Goal: Task Accomplishment & Management: Use online tool/utility

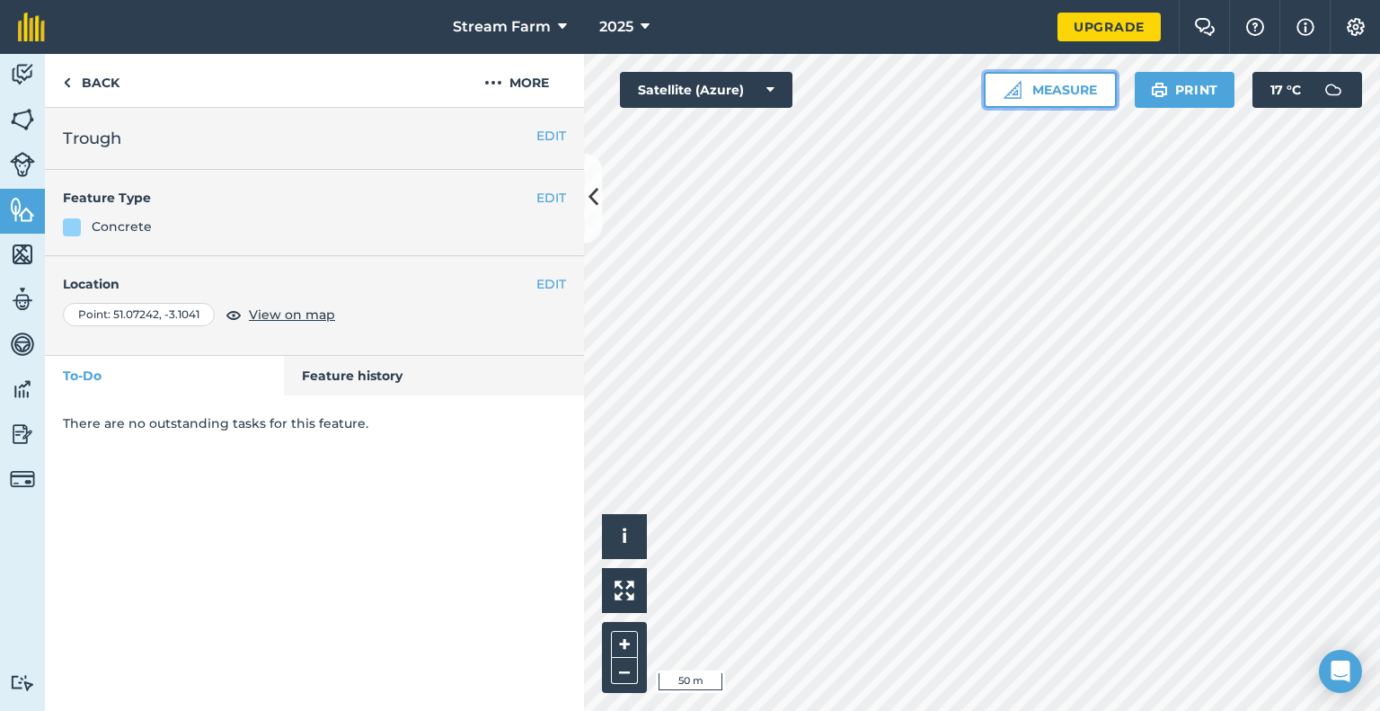
click at [1047, 91] on button "Measure" at bounding box center [1050, 90] width 133 height 36
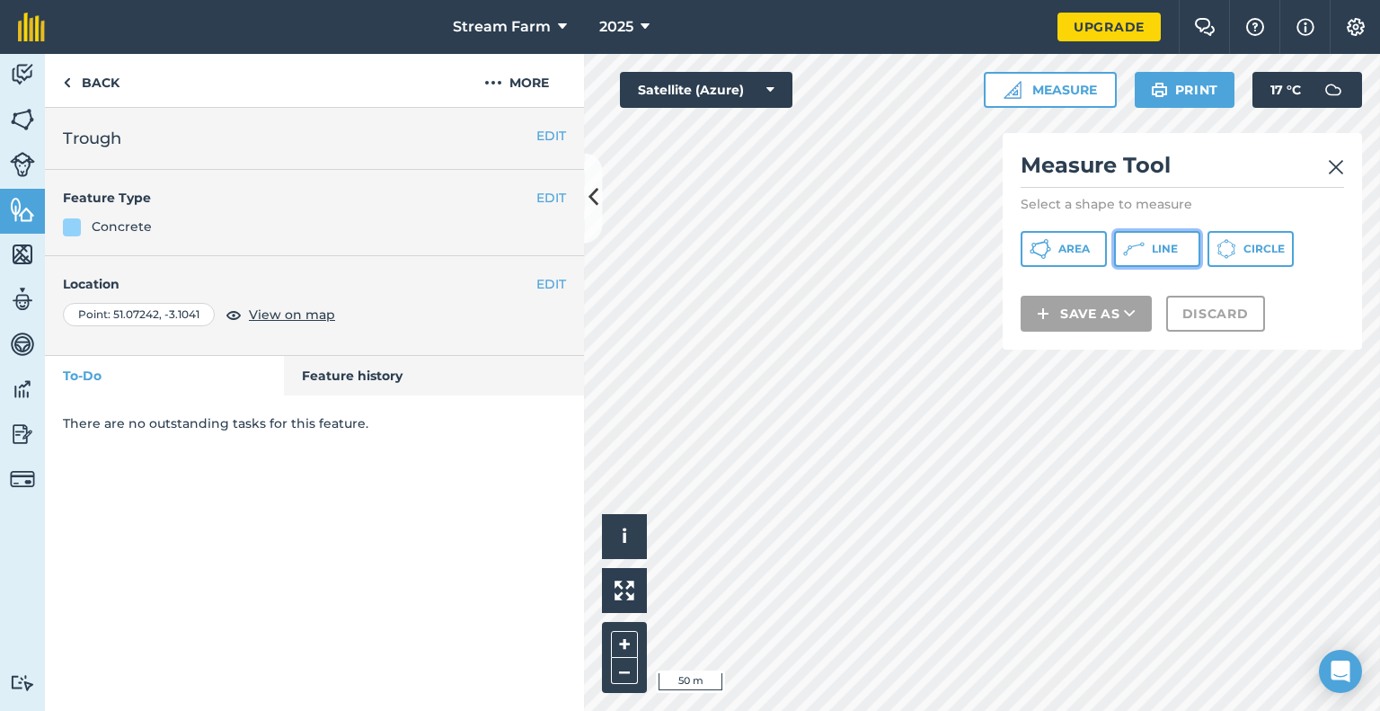
click at [1155, 253] on span "Line" at bounding box center [1165, 249] width 26 height 14
click at [1042, 262] on button "Area" at bounding box center [1063, 249] width 86 height 36
click at [591, 214] on button at bounding box center [593, 198] width 18 height 90
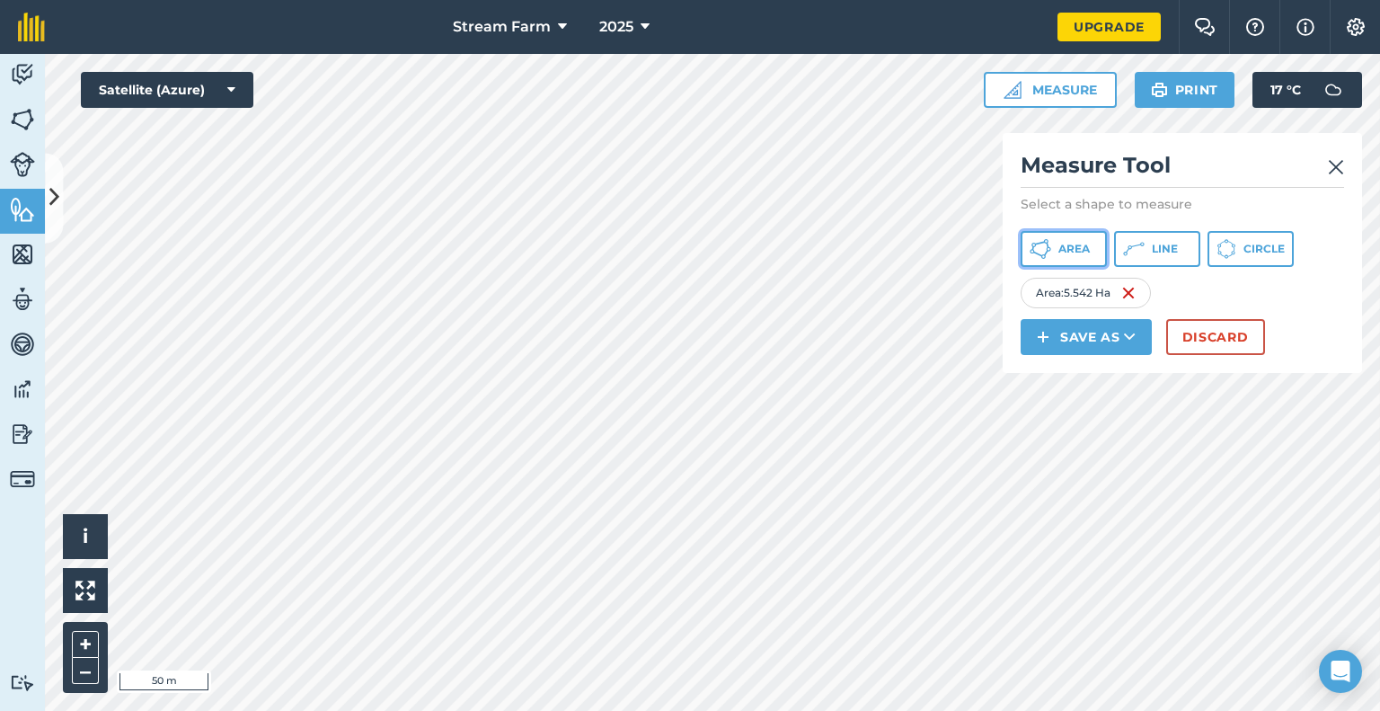
click at [1064, 249] on span "Area" at bounding box center [1073, 249] width 31 height 14
click at [57, 197] on icon at bounding box center [54, 197] width 10 height 31
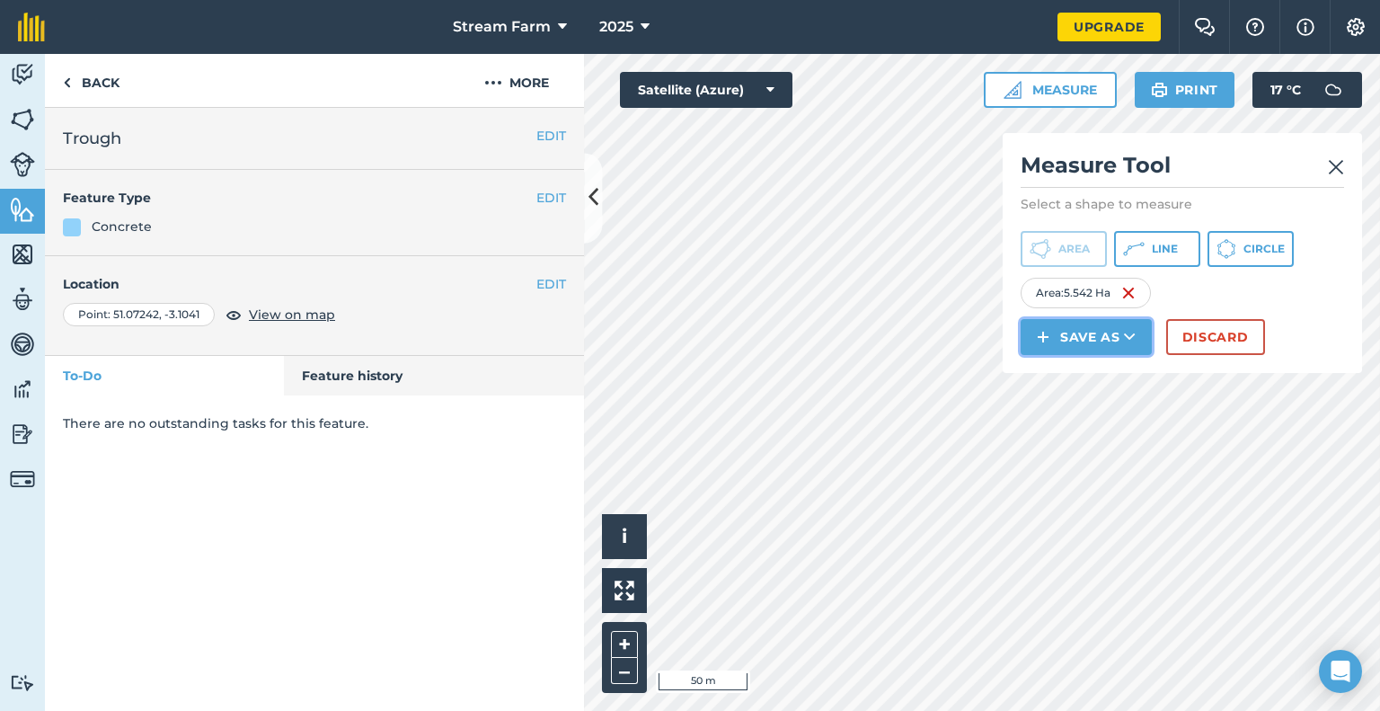
click at [1138, 331] on button "Save as" at bounding box center [1085, 337] width 131 height 36
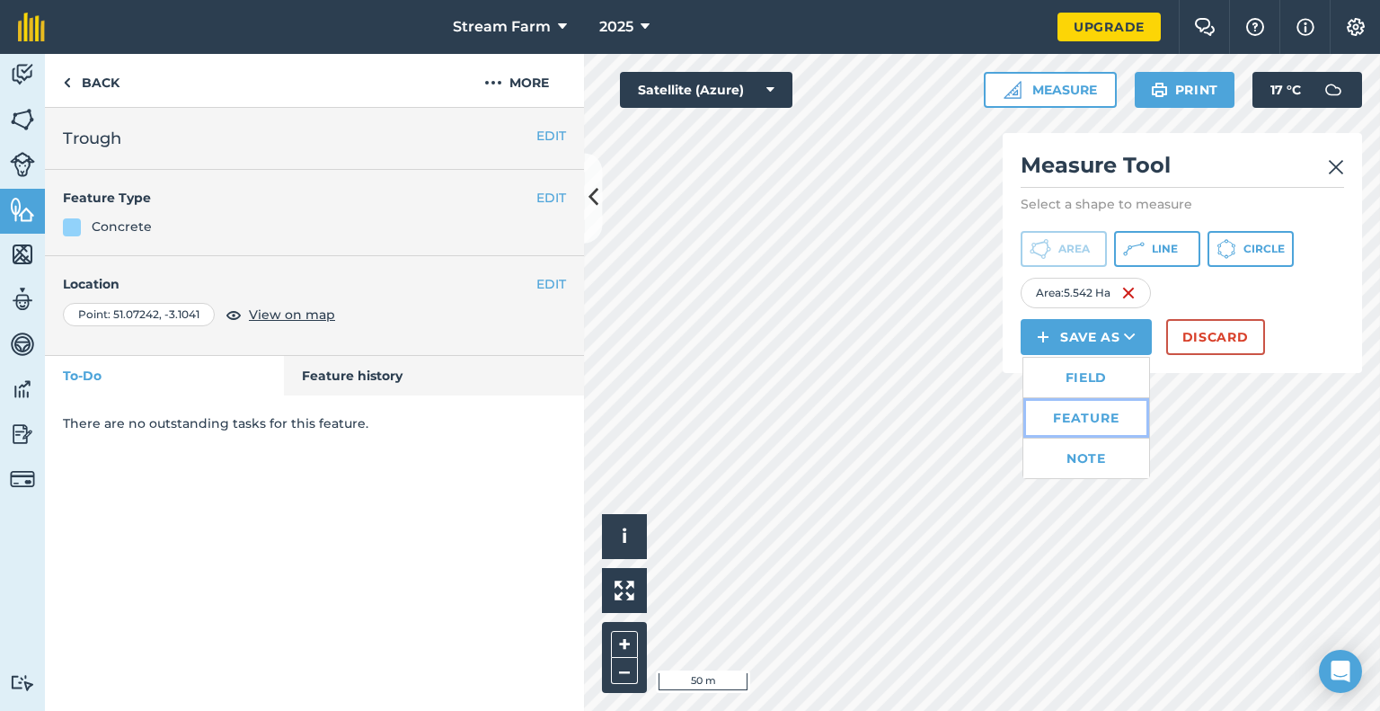
click at [1083, 416] on link "Feature" at bounding box center [1086, 418] width 126 height 40
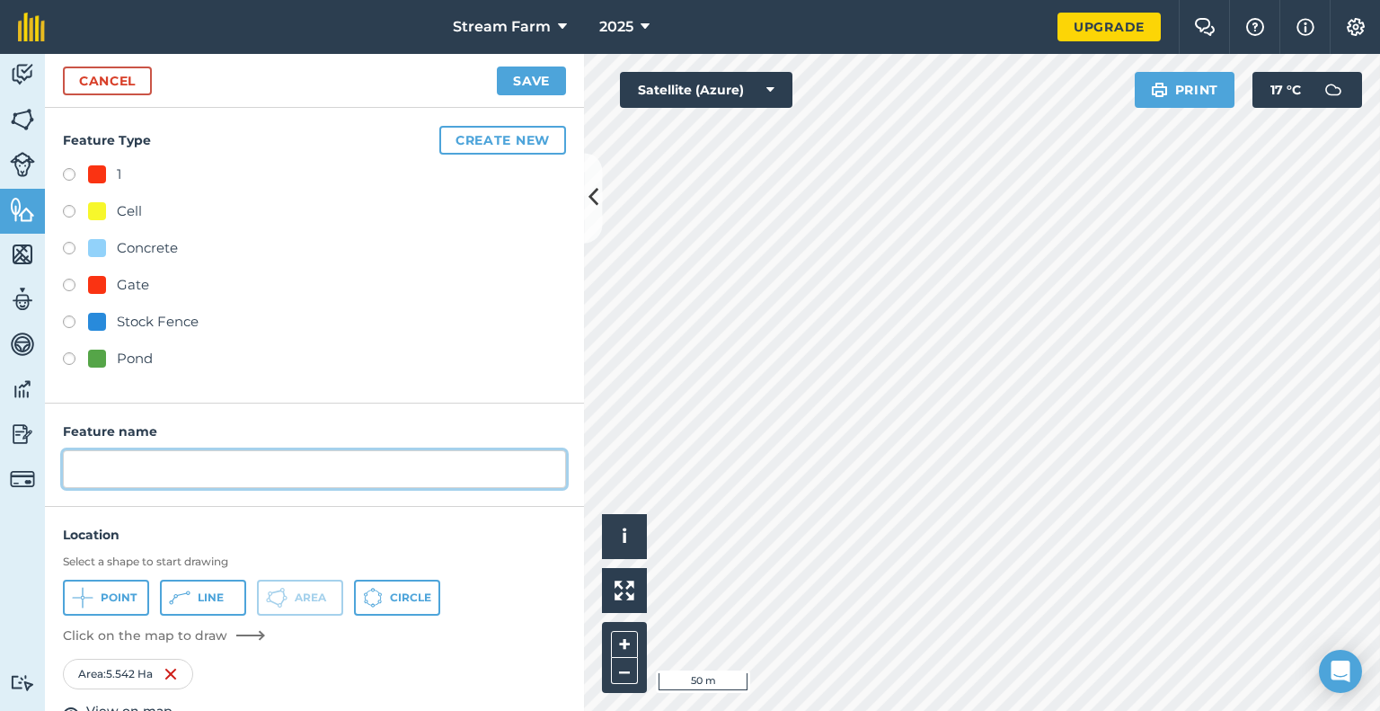
click at [122, 464] on input "text" at bounding box center [314, 469] width 503 height 38
type input "P"
type input "[GEOGRAPHIC_DATA]"
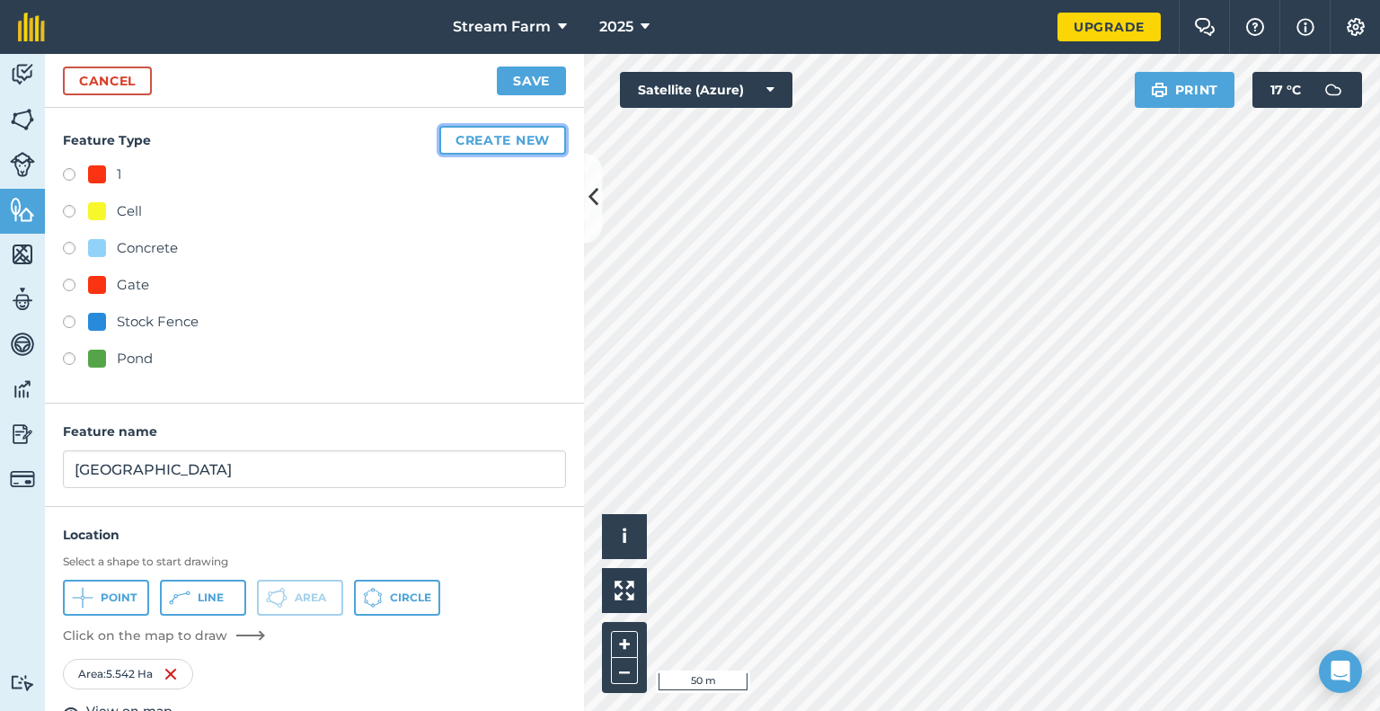
click at [446, 153] on button "Create new" at bounding box center [502, 140] width 127 height 29
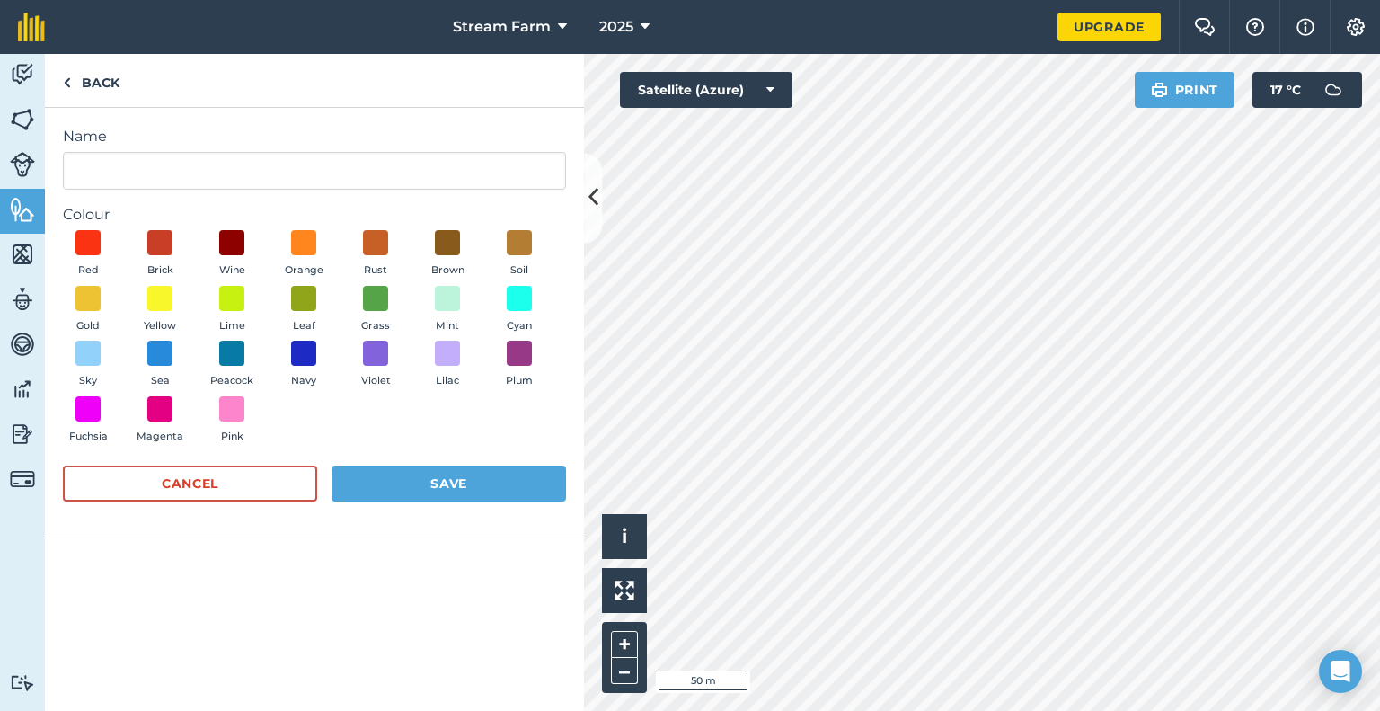
click at [298, 201] on form "Name Colour Red Brick Wine Orange Rust Brown Soil Gold Yellow Lime Leaf Grass M…" at bounding box center [314, 322] width 503 height 393
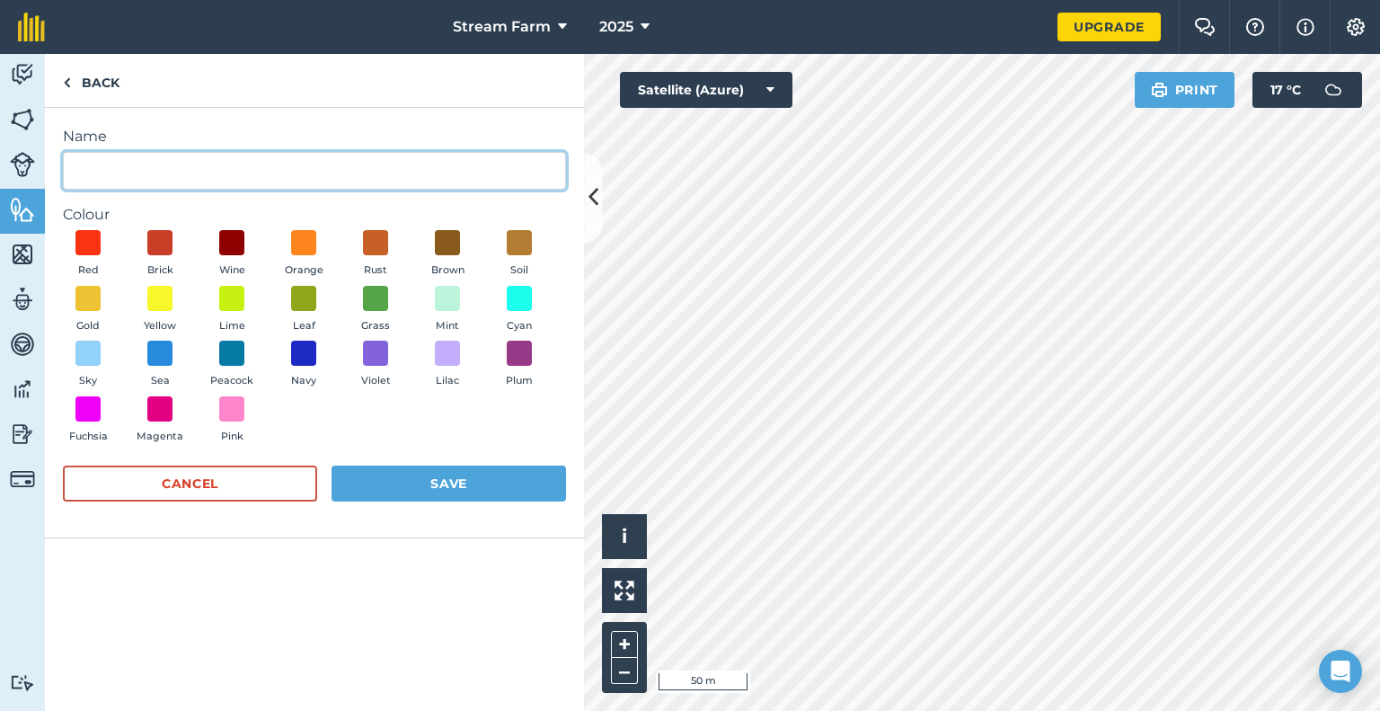
click at [271, 184] on input "Name" at bounding box center [314, 171] width 503 height 38
type input "[GEOGRAPHIC_DATA]"
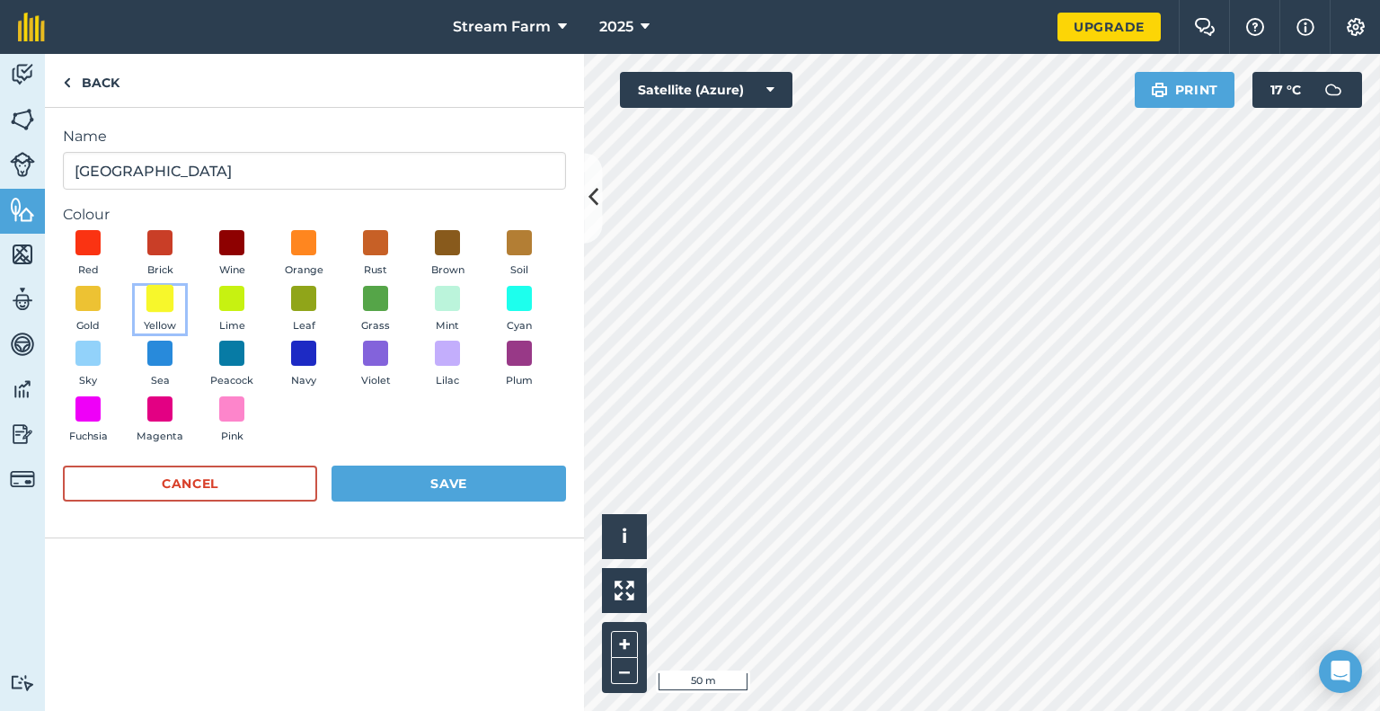
click at [157, 287] on span at bounding box center [160, 298] width 28 height 28
click at [230, 299] on span at bounding box center [232, 298] width 28 height 28
click at [464, 462] on form "Name Common Grove Nature Reserve Colour Red Brick Wine Orange Rust Brown Soil G…" at bounding box center [314, 322] width 503 height 393
click at [457, 477] on button "Save" at bounding box center [448, 483] width 234 height 36
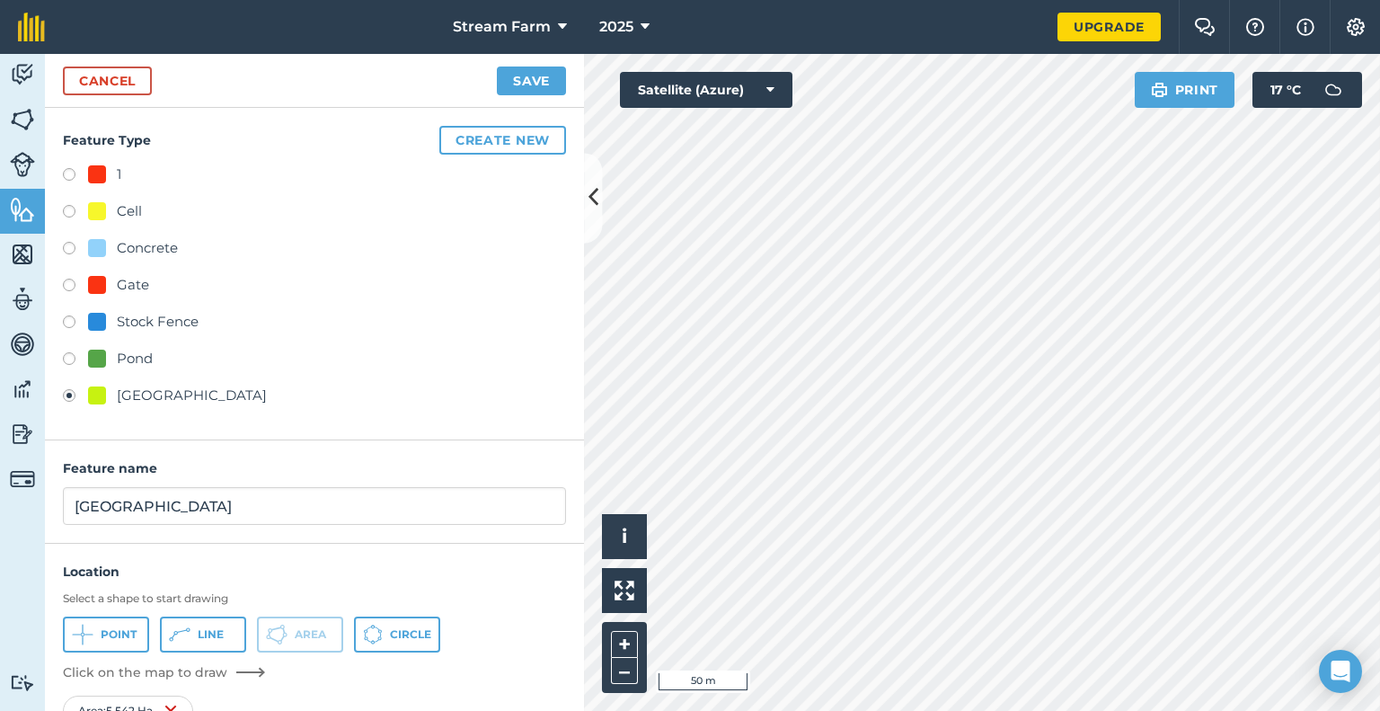
scroll to position [75, 0]
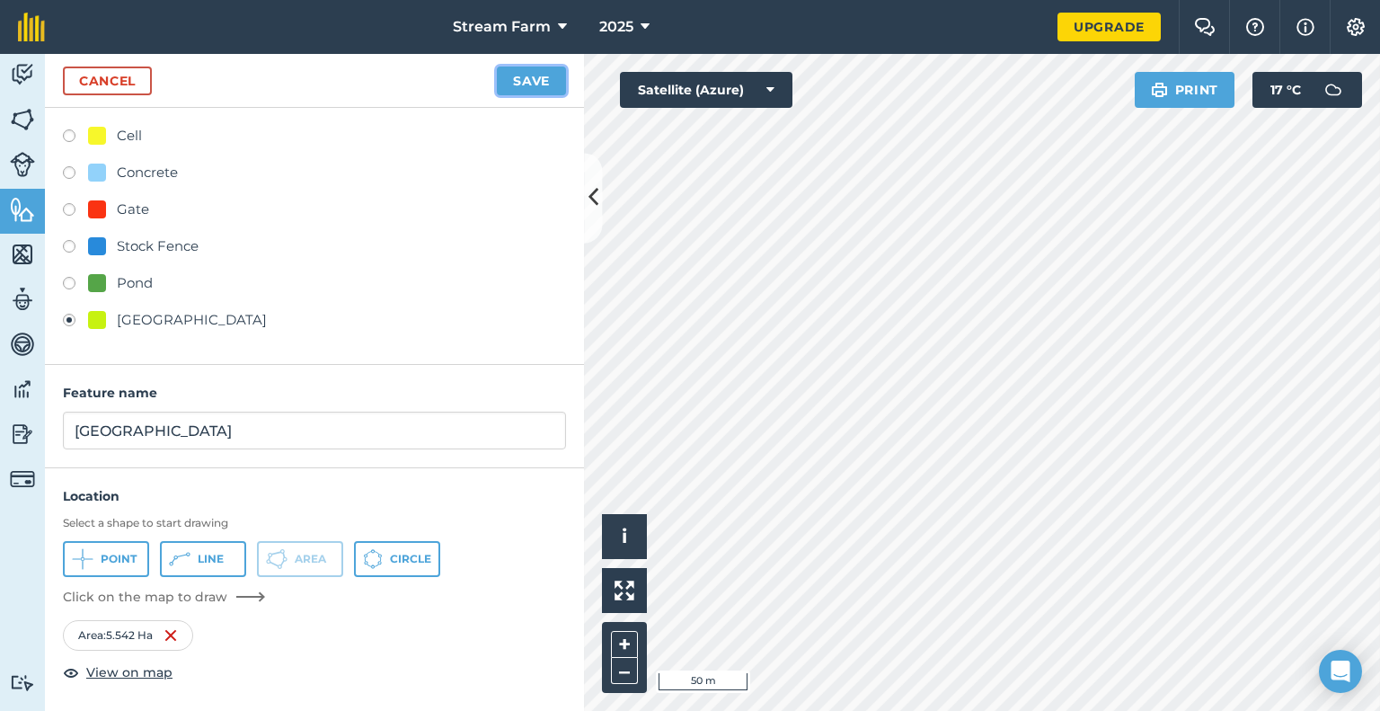
click at [534, 89] on button "Save" at bounding box center [531, 80] width 69 height 29
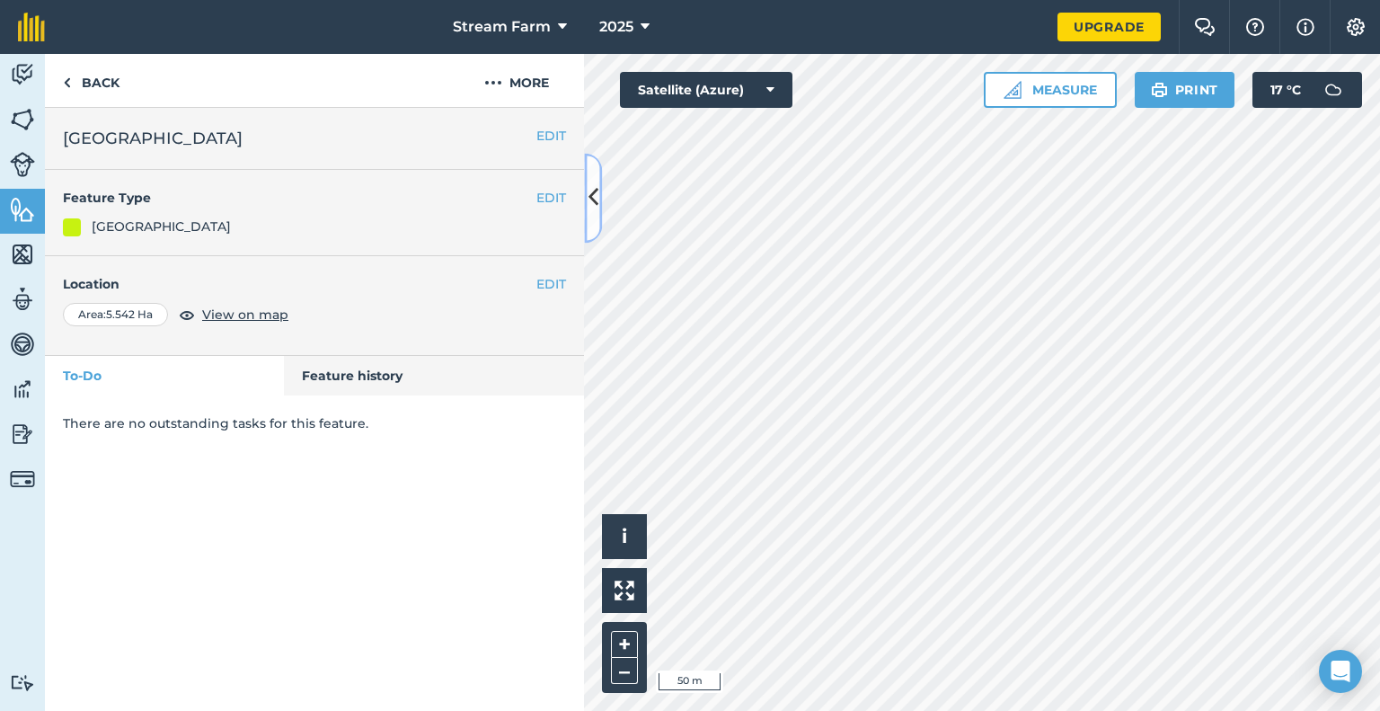
click at [598, 186] on button at bounding box center [593, 198] width 18 height 90
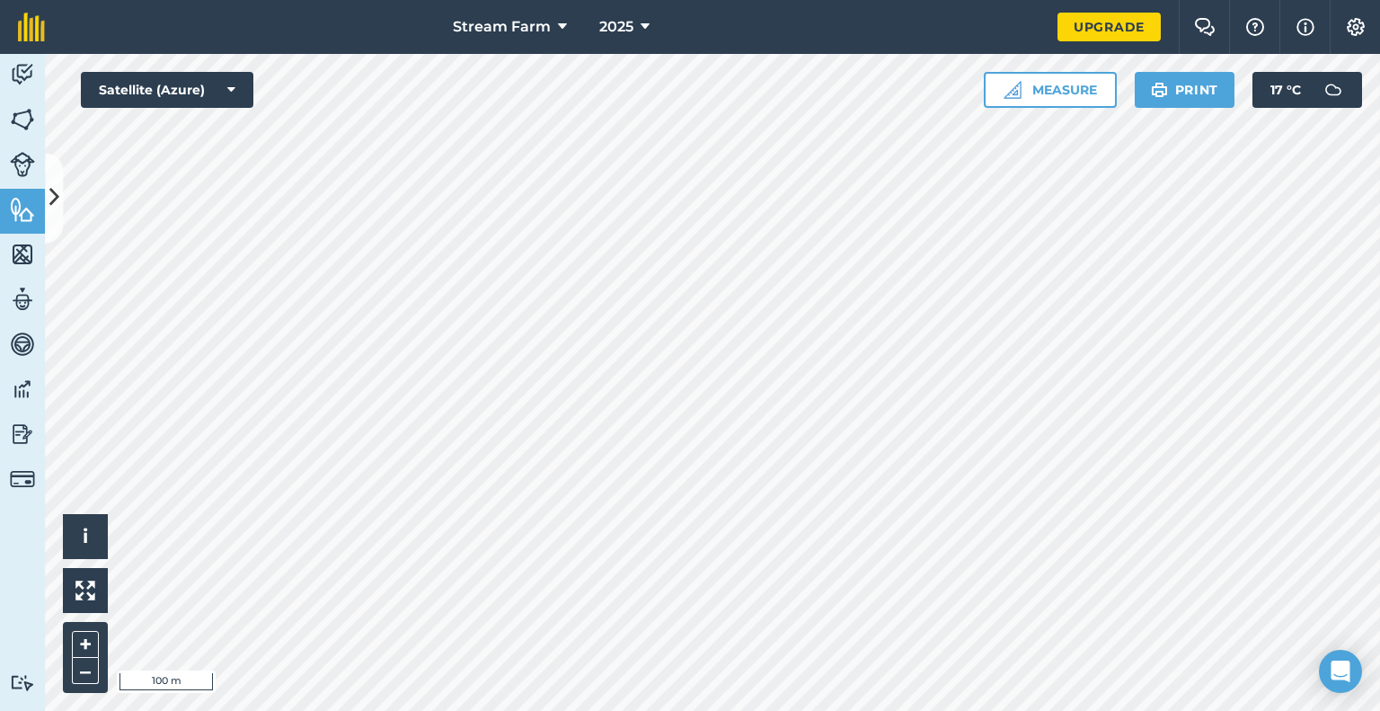
click at [898, 0] on html "Stream Farm 2025 Upgrade Farm Chat Help Info Settings Map printing is not avail…" at bounding box center [690, 355] width 1380 height 711
click at [691, 31] on div "Stream Farm 2025 Upgrade Farm Chat Help Info Settings Map printing is not avail…" at bounding box center [690, 355] width 1380 height 711
click at [746, 710] on html "Stream Farm 2025 Upgrade Farm Chat Help Info Settings Map printing is not avail…" at bounding box center [690, 355] width 1380 height 711
click at [1019, 0] on html "Stream Farm 2025 Upgrade Farm Chat Help Info Settings Map printing is not avail…" at bounding box center [690, 355] width 1380 height 711
